Goal: Task Accomplishment & Management: Manage account settings

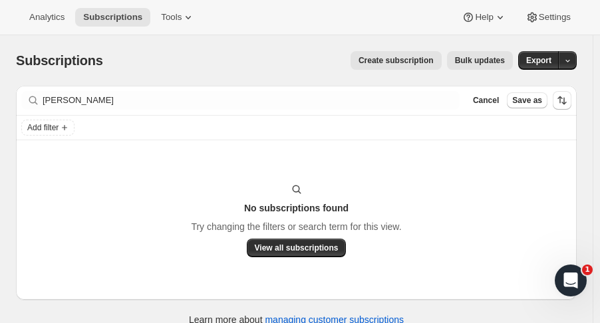
click at [499, 101] on span "Cancel" at bounding box center [486, 100] width 26 height 11
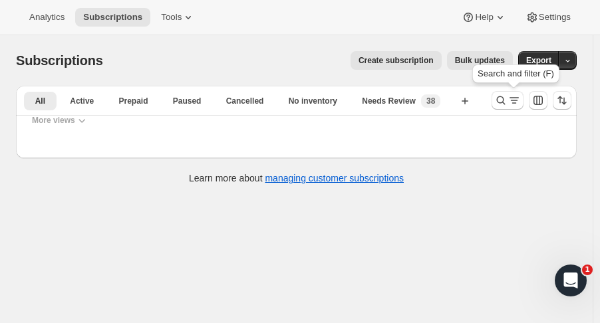
click at [503, 105] on icon "Search and filter results" at bounding box center [501, 100] width 13 height 13
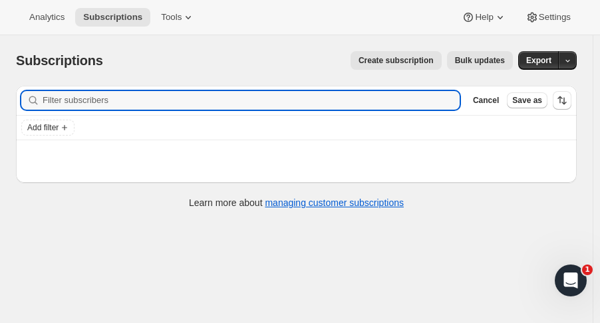
click at [83, 103] on input "Filter subscribers" at bounding box center [251, 100] width 417 height 19
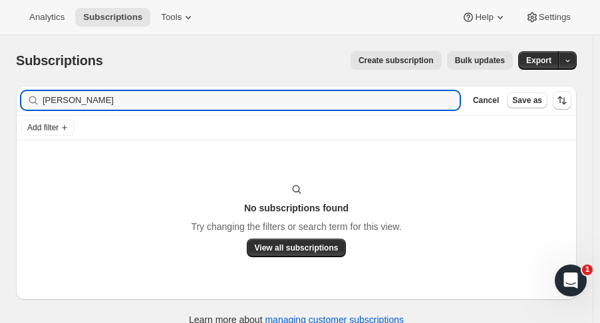
type input "[PERSON_NAME]"
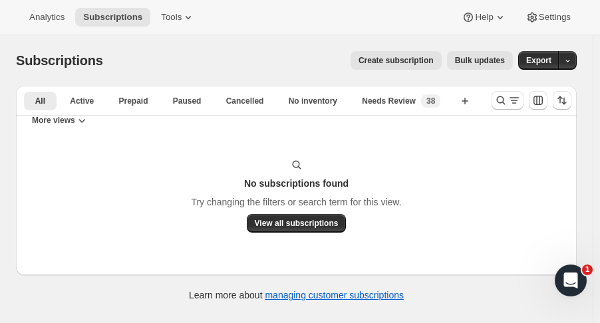
click at [501, 99] on button "Search and filter results" at bounding box center [508, 100] width 32 height 19
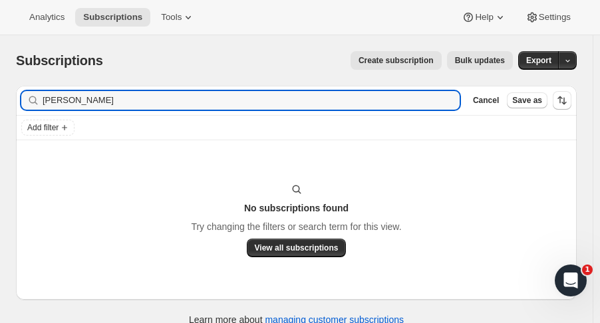
drag, startPoint x: 90, startPoint y: 103, endPoint x: -52, endPoint y: 124, distance: 143.4
click at [0, 124] on html "Analytics Subscriptions Tools Help Settings Skip to content Subscriptions. This…" at bounding box center [300, 161] width 600 height 323
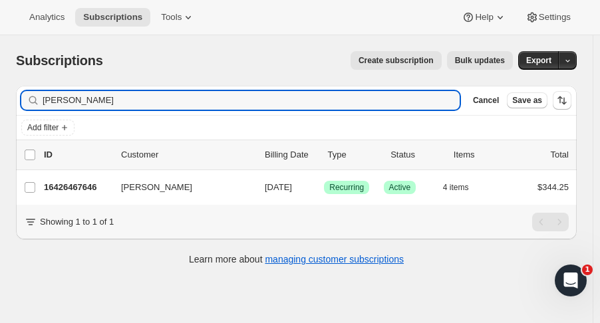
type input "[PERSON_NAME]"
click at [67, 192] on p "16426467646" at bounding box center [77, 187] width 67 height 13
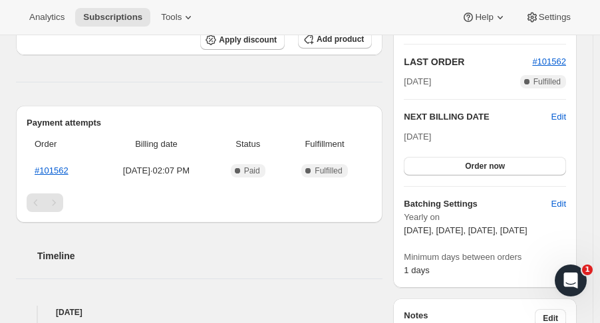
scroll to position [345, 0]
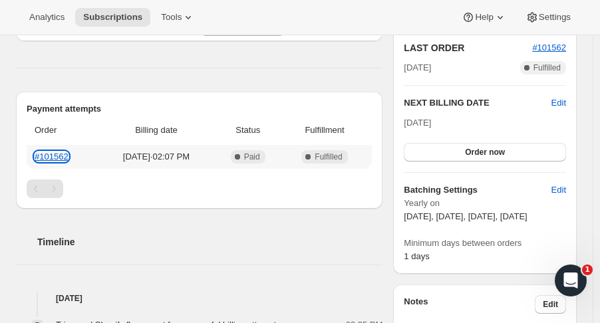
click at [55, 152] on link "#101562" at bounding box center [52, 157] width 34 height 10
